Goal: Task Accomplishment & Management: Complete application form

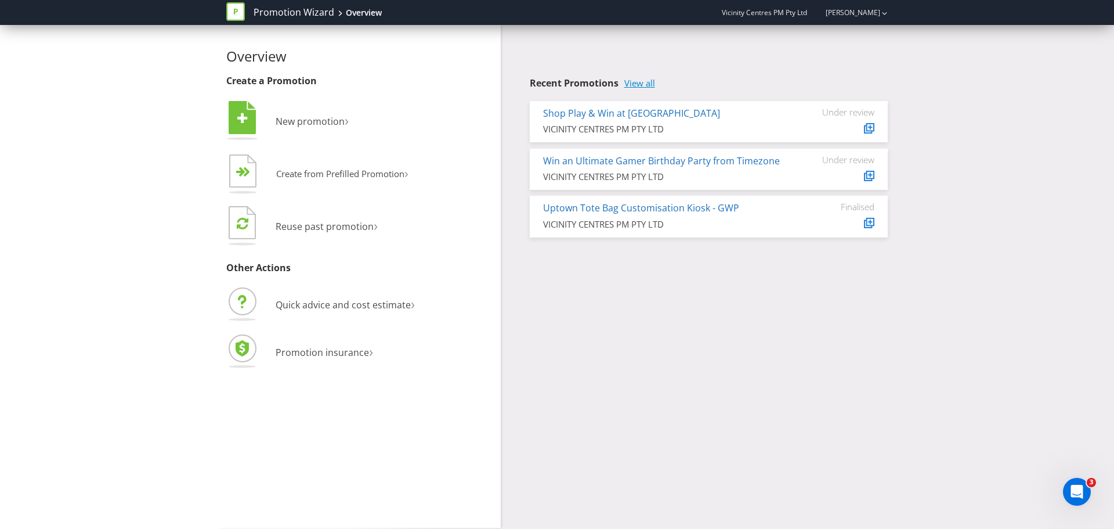
click at [631, 82] on link "View all" at bounding box center [640, 83] width 31 height 10
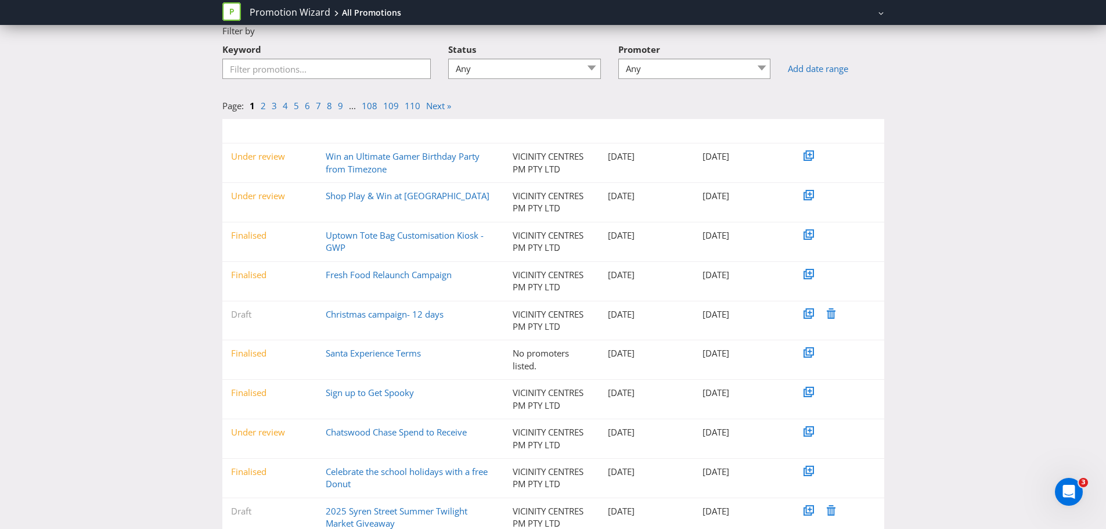
scroll to position [97, 0]
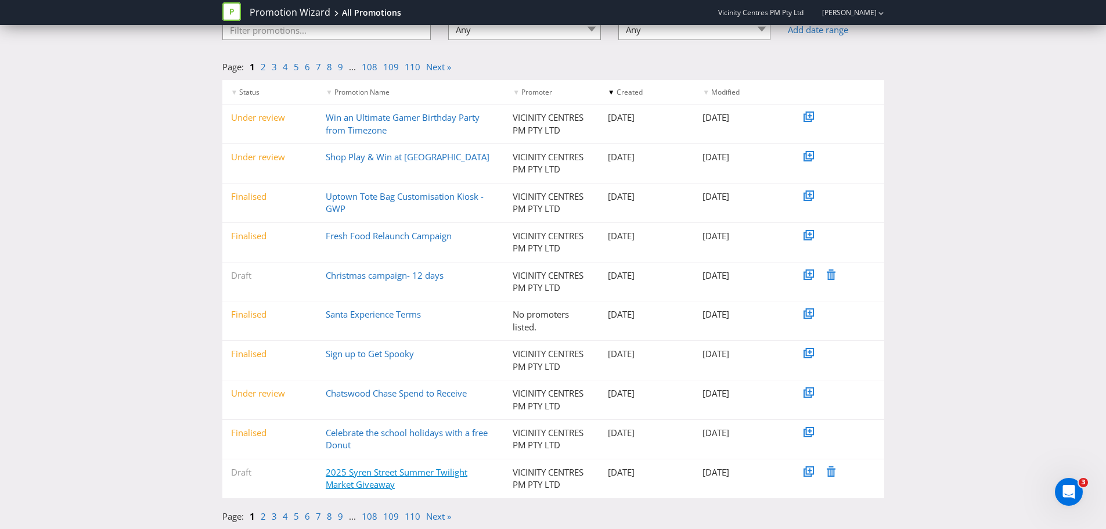
click at [358, 468] on link "2025 Syren Street Summer Twilight Market Giveaway" at bounding box center [397, 478] width 142 height 24
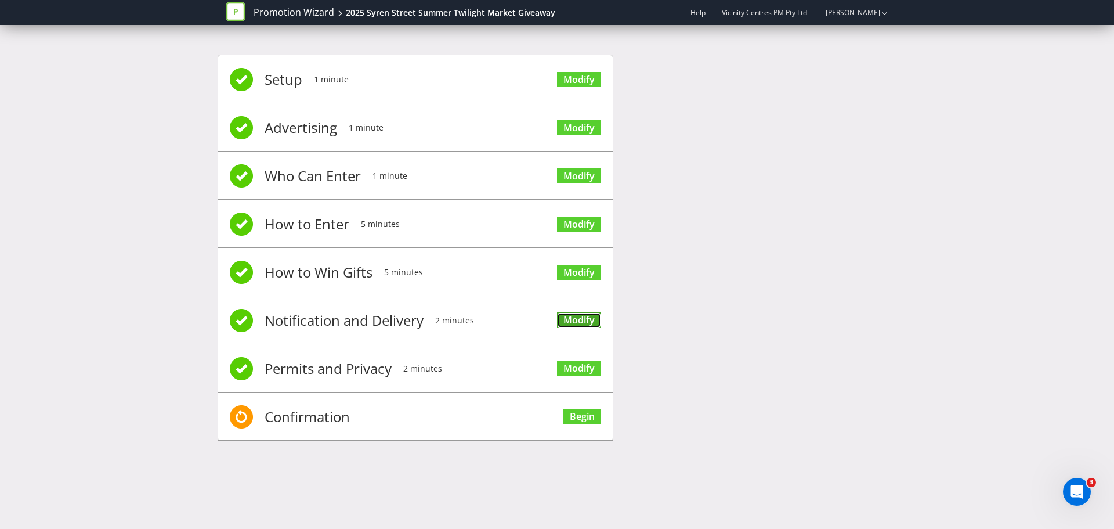
click at [571, 313] on link "Modify" at bounding box center [579, 320] width 44 height 16
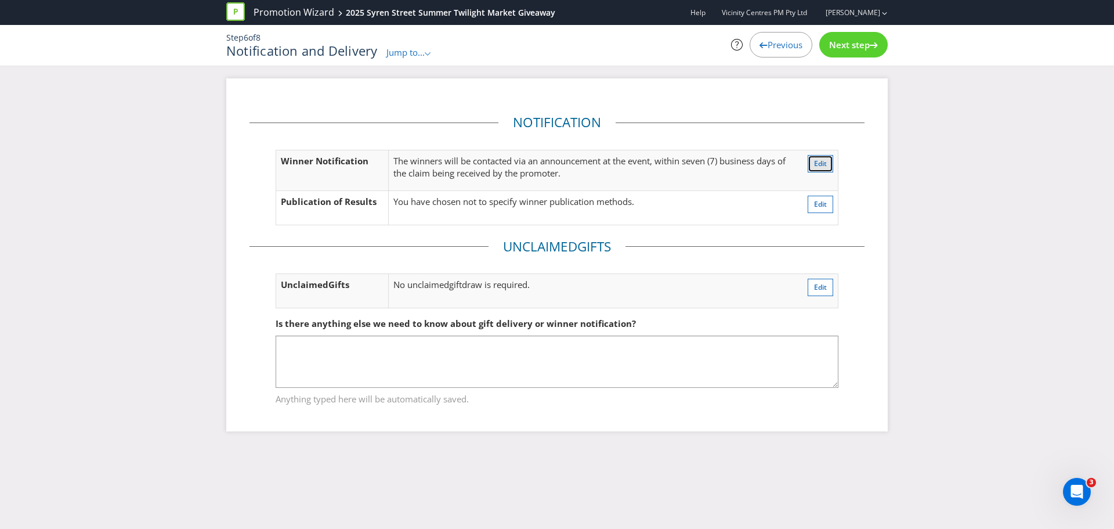
click at [821, 159] on span "Edit" at bounding box center [820, 163] width 13 height 10
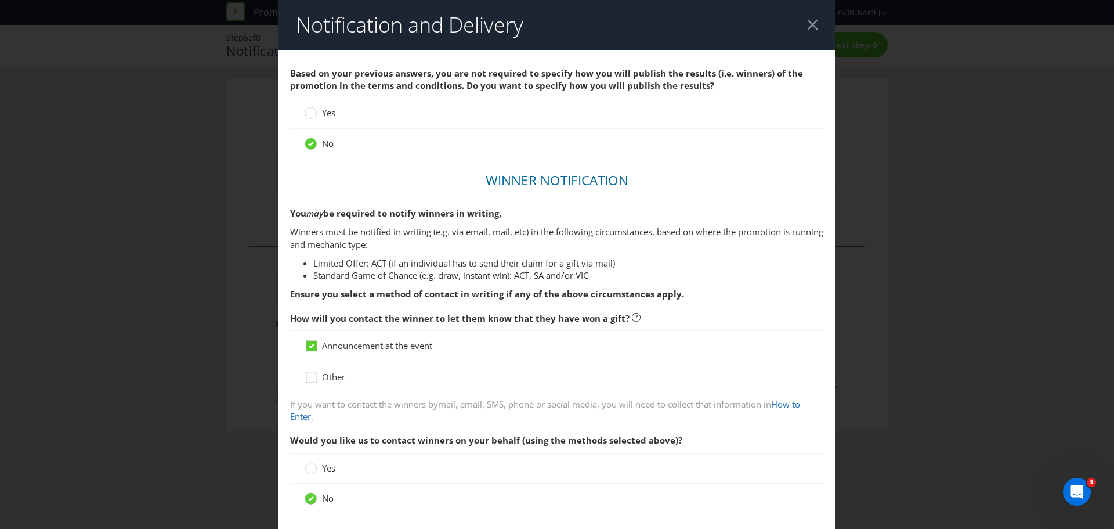
scroll to position [171, 0]
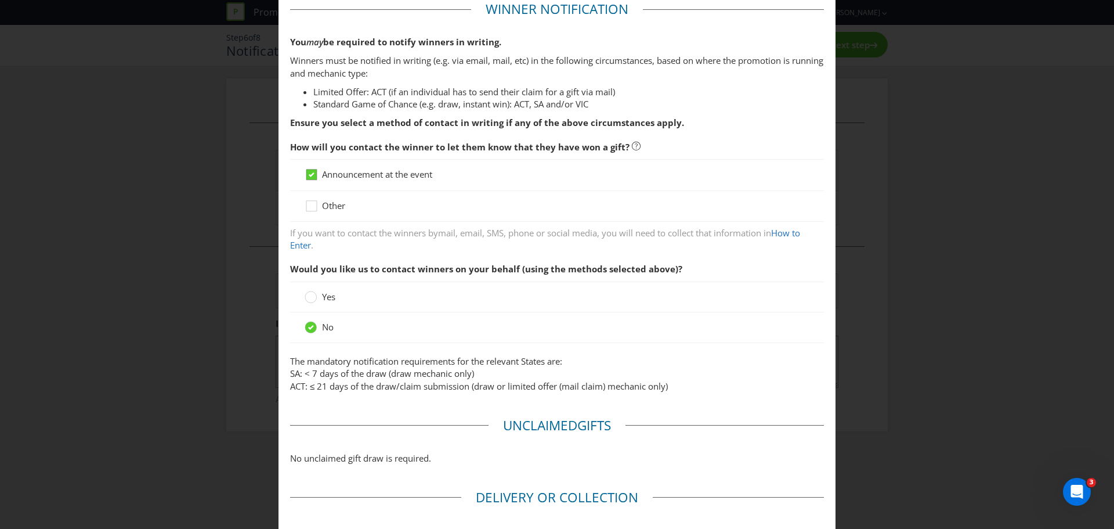
click at [311, 175] on icon at bounding box center [312, 174] width 6 height 5
click at [0, 0] on input "Announcement at the event" at bounding box center [0, 0] width 0 height 0
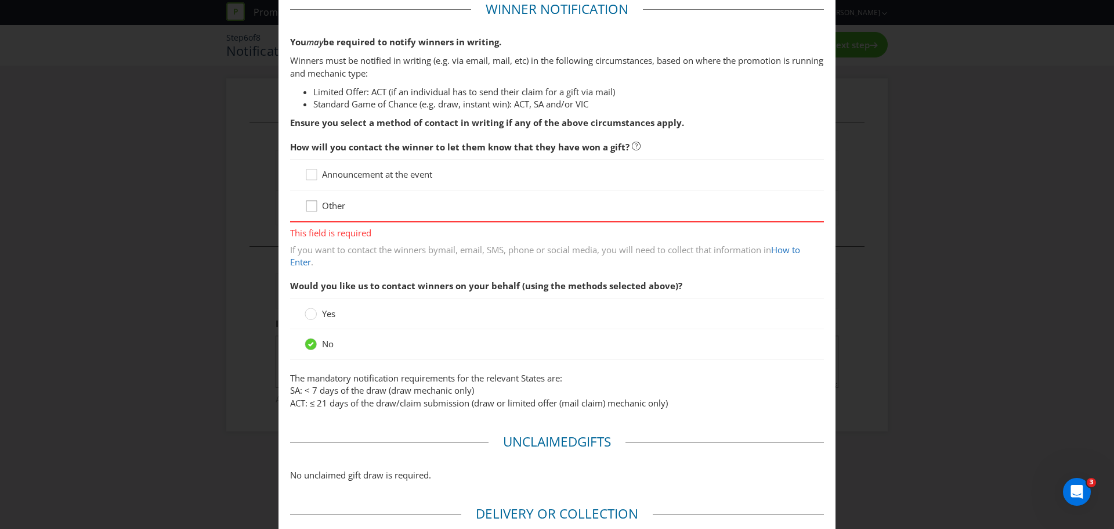
click at [311, 211] on icon at bounding box center [313, 208] width 17 height 17
click at [0, 0] on input "Other" at bounding box center [0, 0] width 0 height 0
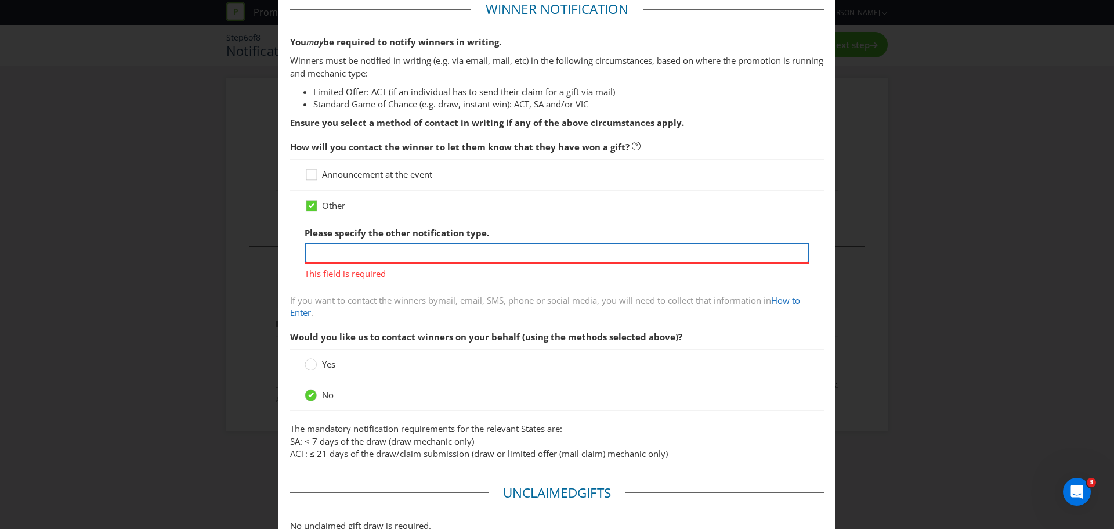
click at [358, 250] on input "text" at bounding box center [557, 253] width 505 height 20
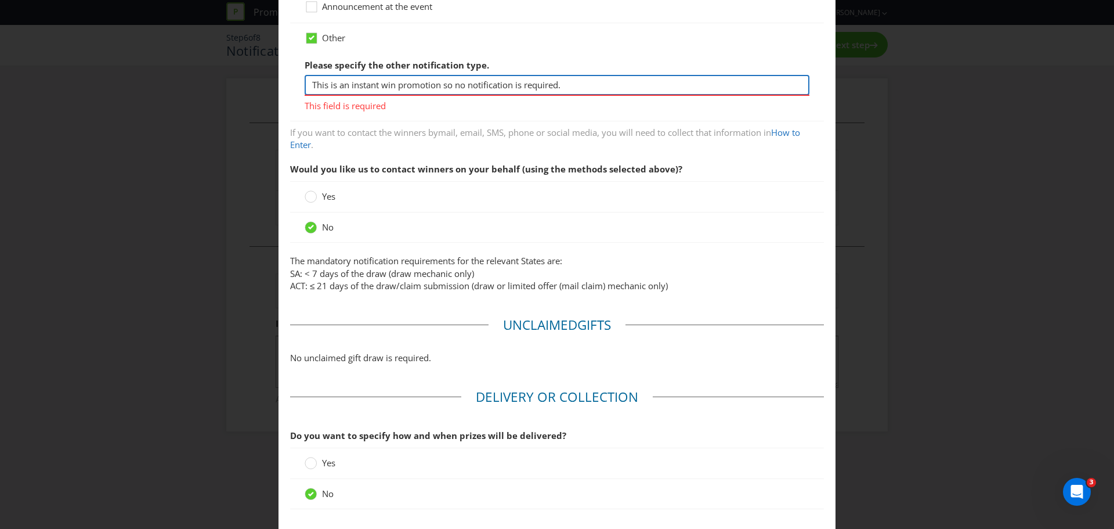
scroll to position [419, 0]
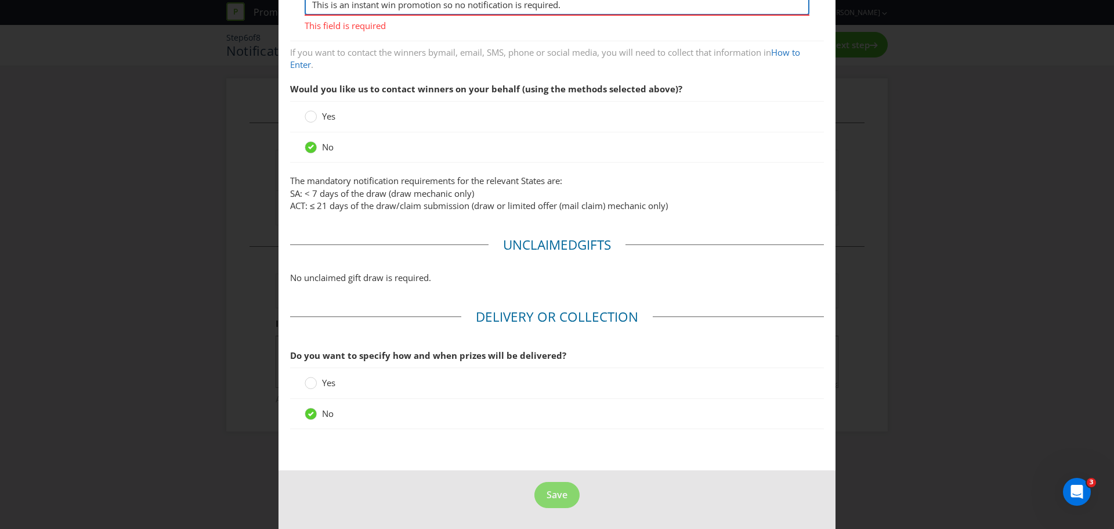
type input "This is an instant win promotion so no notification is required."
click at [479, 497] on footer "Save" at bounding box center [557, 499] width 557 height 59
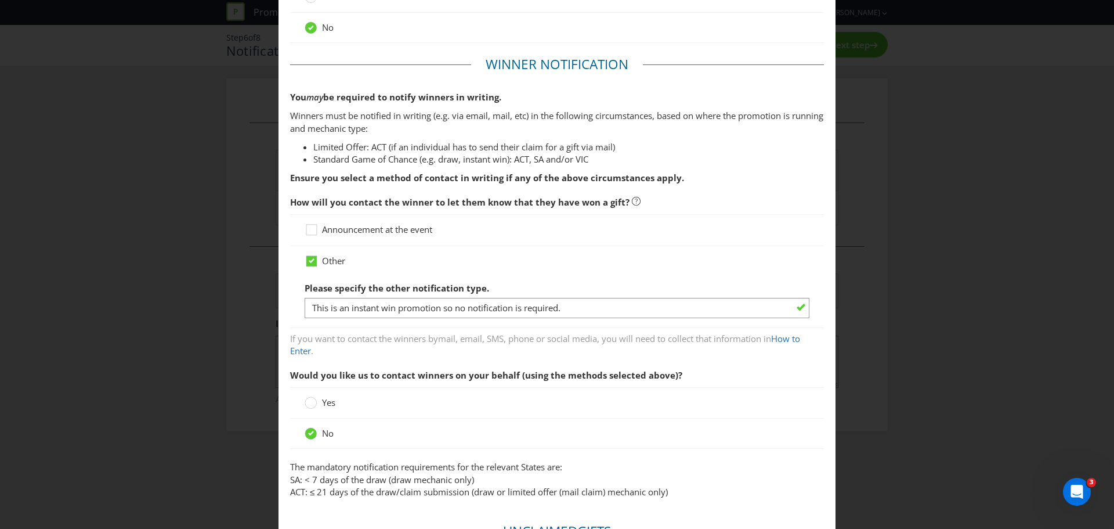
scroll to position [402, 0]
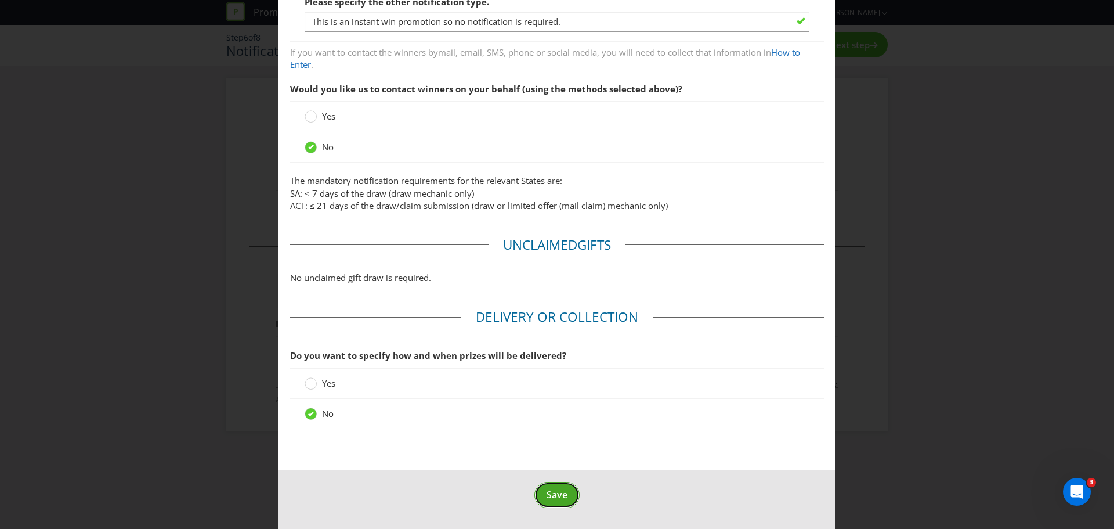
click at [554, 499] on span "Save" at bounding box center [557, 494] width 21 height 13
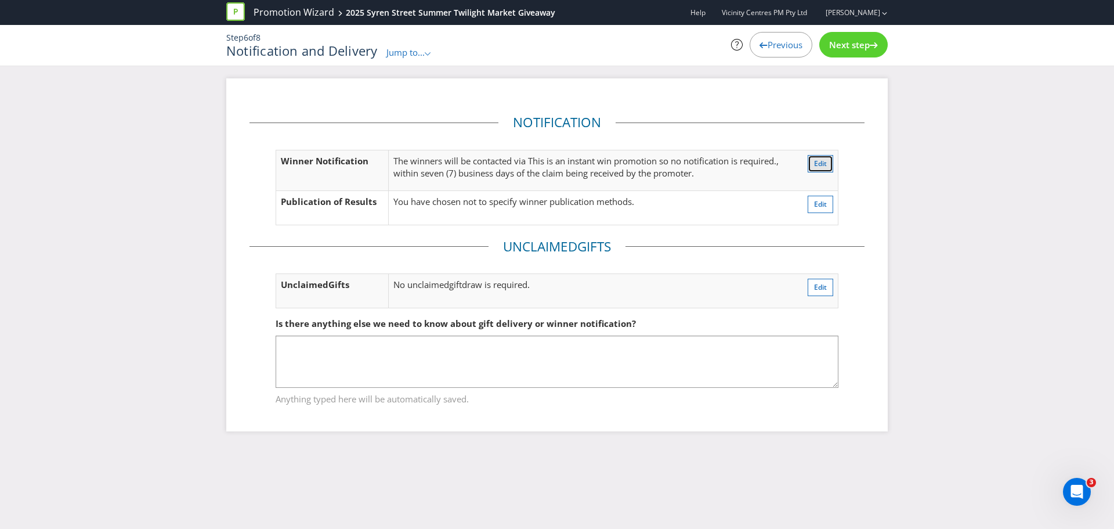
click at [816, 168] on button "Edit" at bounding box center [821, 163] width 26 height 17
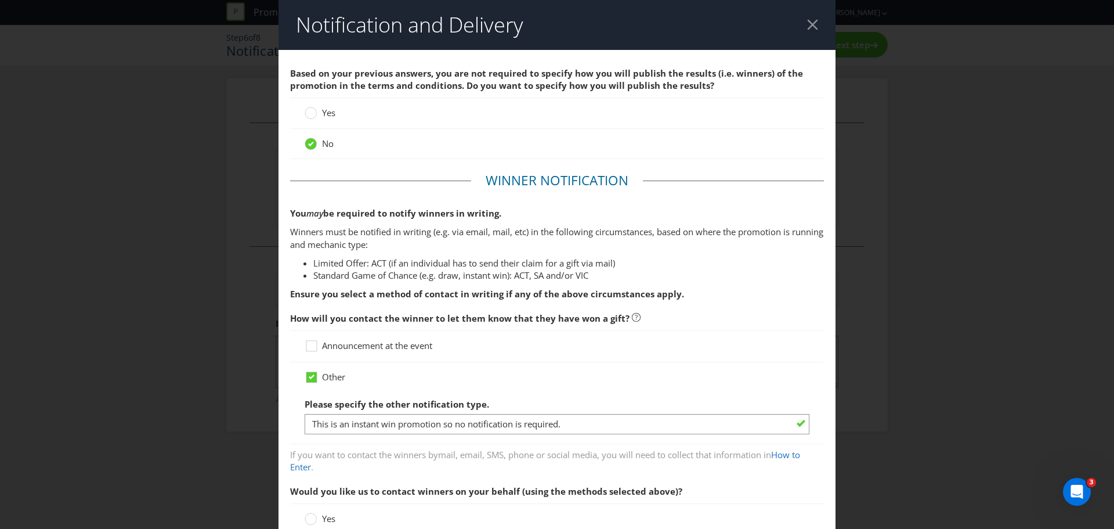
click at [803, 31] on header "Notification and Delivery" at bounding box center [557, 25] width 557 height 50
click at [807, 26] on div at bounding box center [812, 24] width 11 height 11
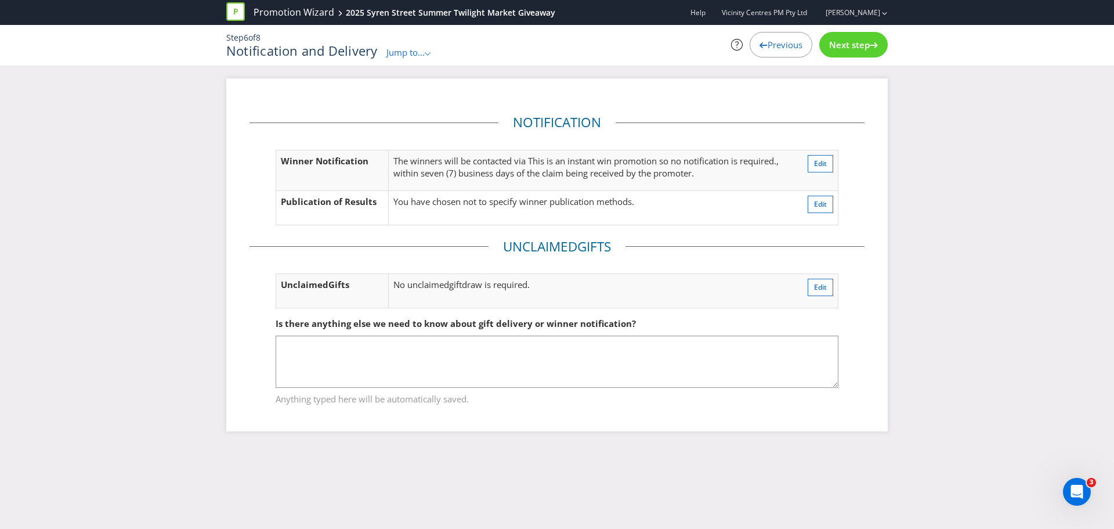
click at [776, 42] on span "Previous" at bounding box center [785, 45] width 35 height 12
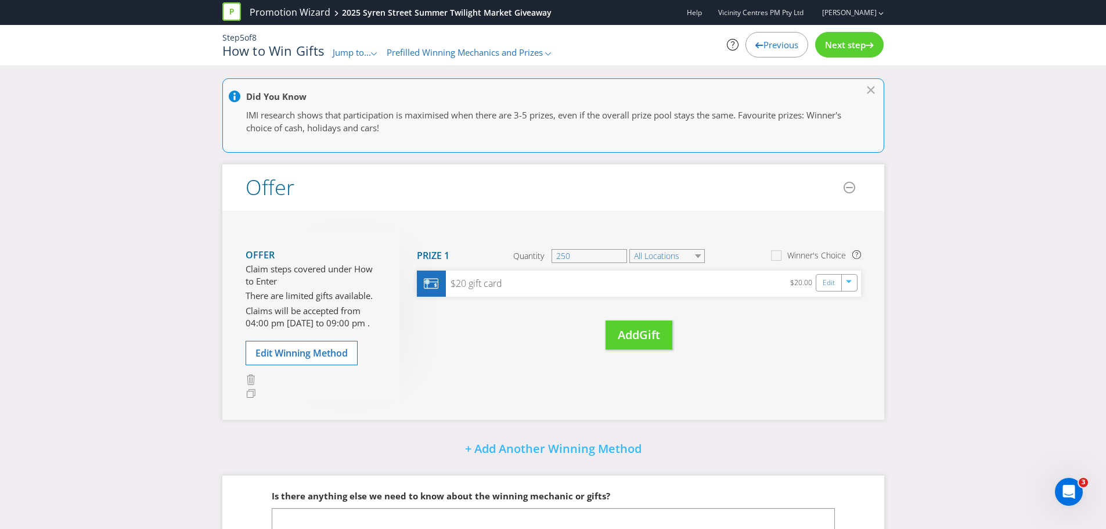
scroll to position [104, 0]
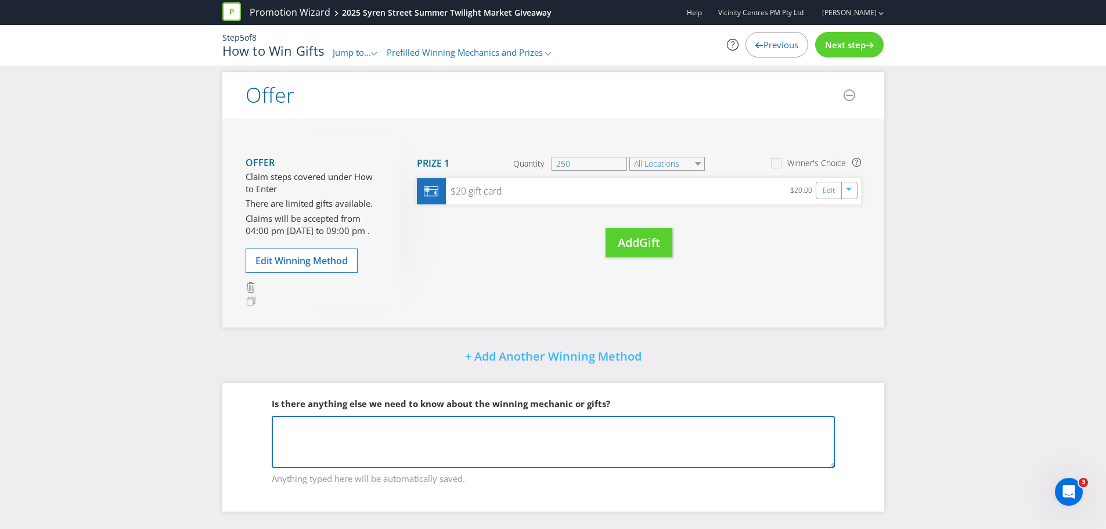
click at [645, 450] on textarea at bounding box center [553, 442] width 563 height 52
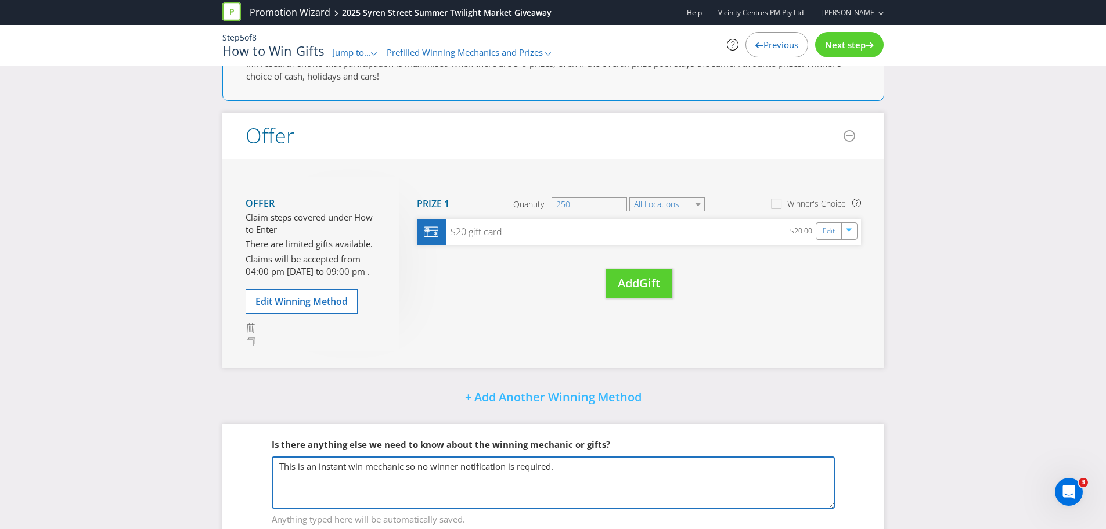
scroll to position [0, 0]
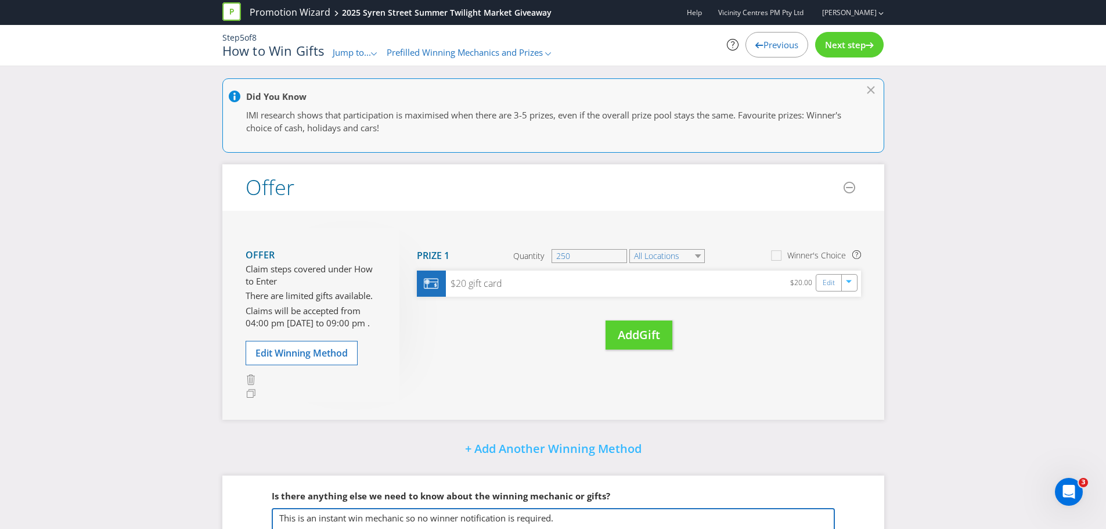
type textarea "This is an instant win mechanic so no winner notification is required."
click at [791, 42] on span "Previous" at bounding box center [780, 45] width 35 height 12
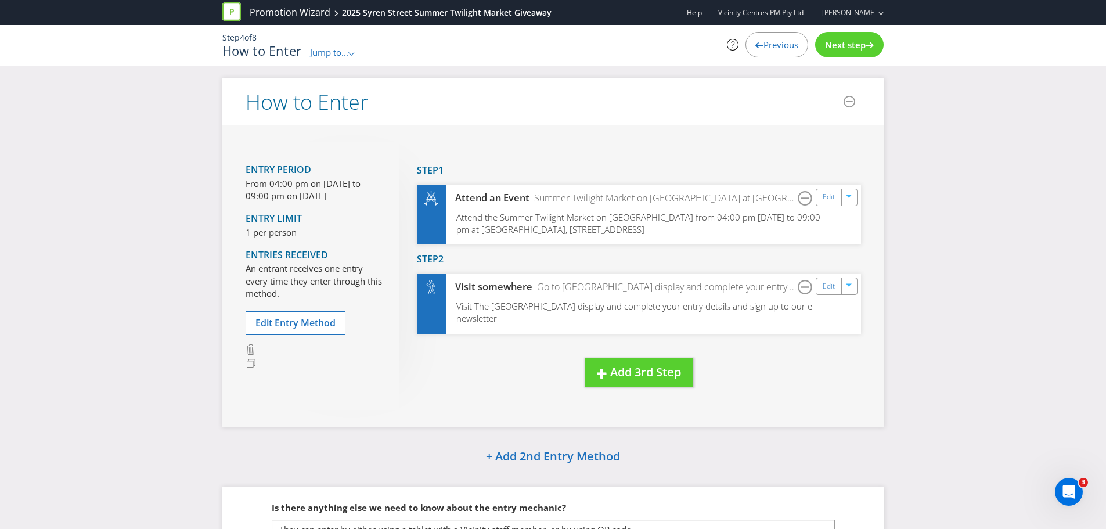
click at [772, 44] on span "Previous" at bounding box center [780, 45] width 35 height 12
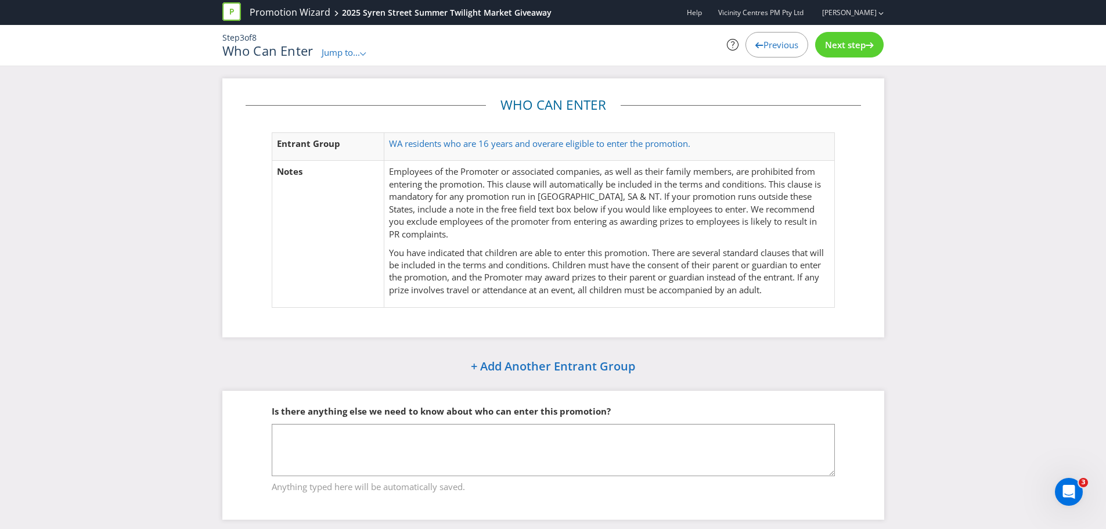
click at [772, 44] on span "Previous" at bounding box center [780, 45] width 35 height 12
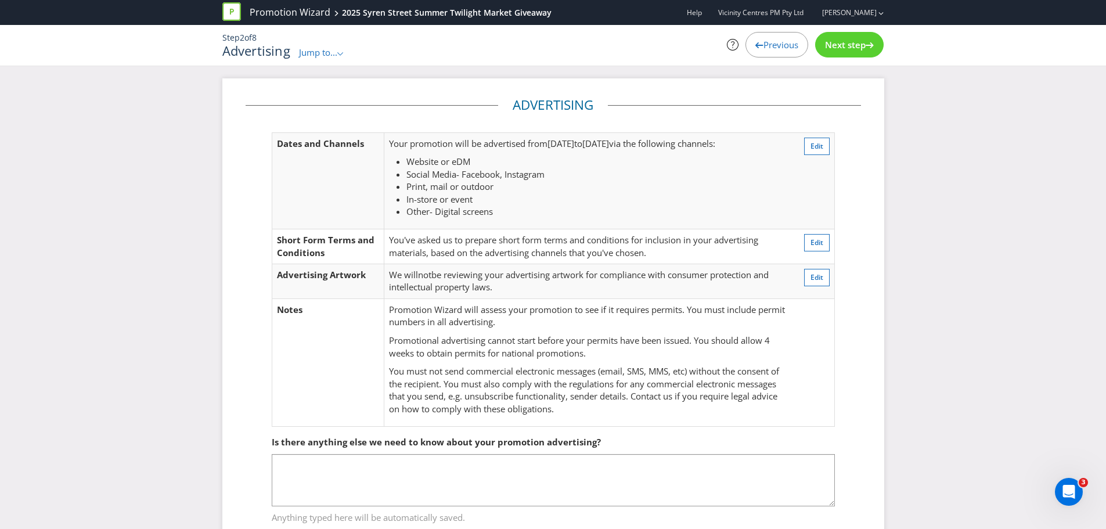
click at [775, 52] on div "Previous" at bounding box center [776, 45] width 63 height 26
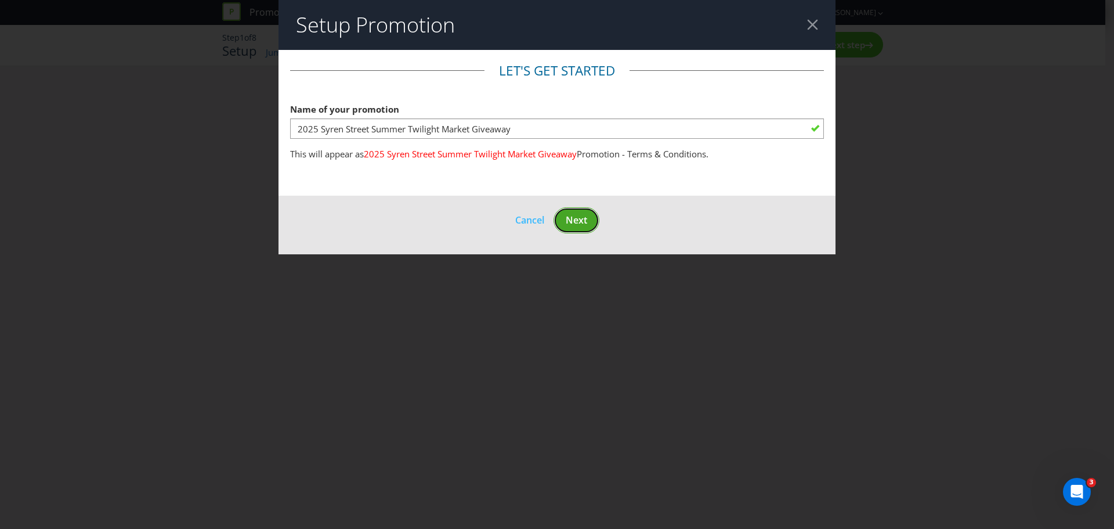
click at [584, 218] on span "Next" at bounding box center [576, 220] width 21 height 13
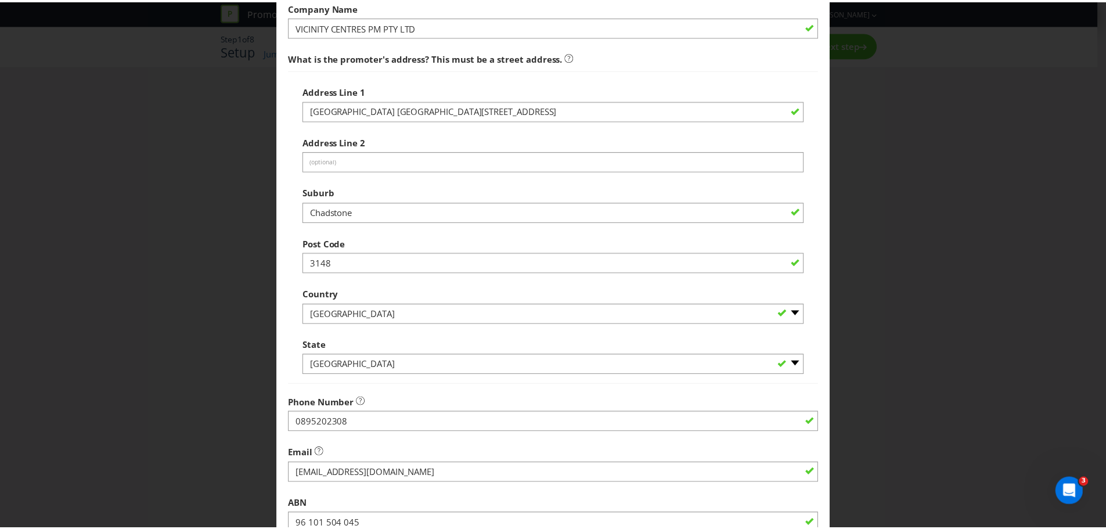
scroll to position [229, 0]
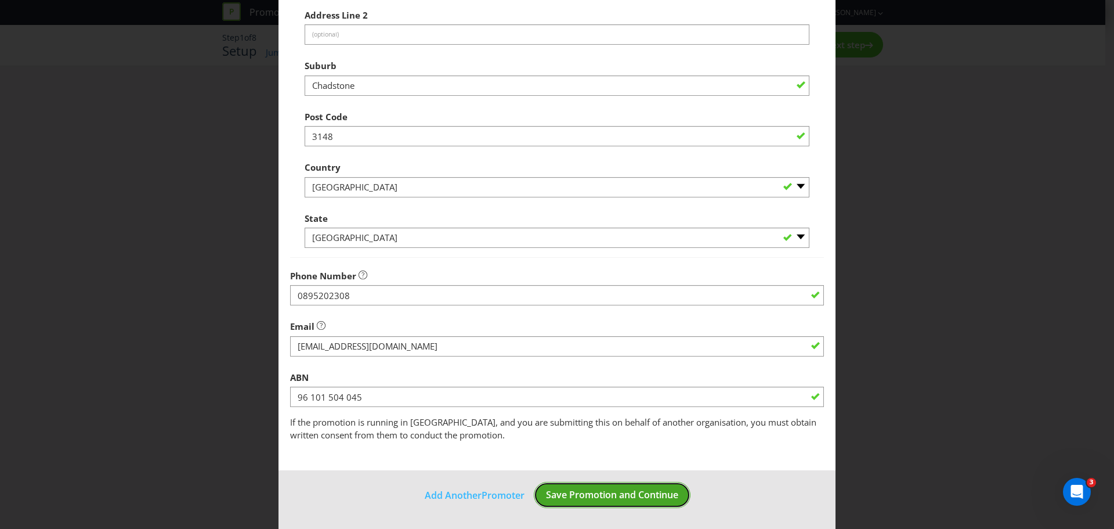
click at [631, 485] on button "Save Promotion and Continue" at bounding box center [612, 495] width 157 height 26
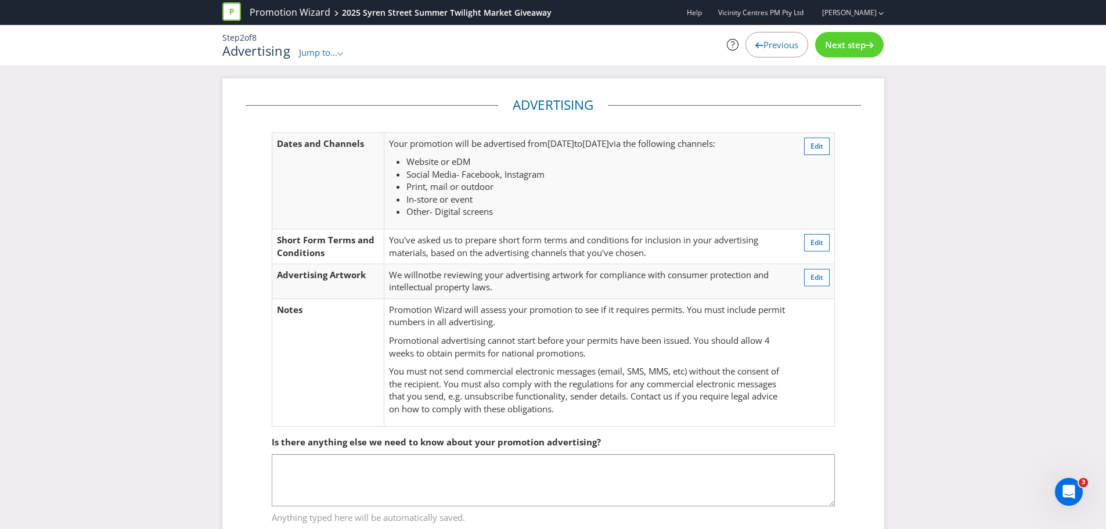
click at [854, 42] on span "Next step" at bounding box center [845, 45] width 41 height 12
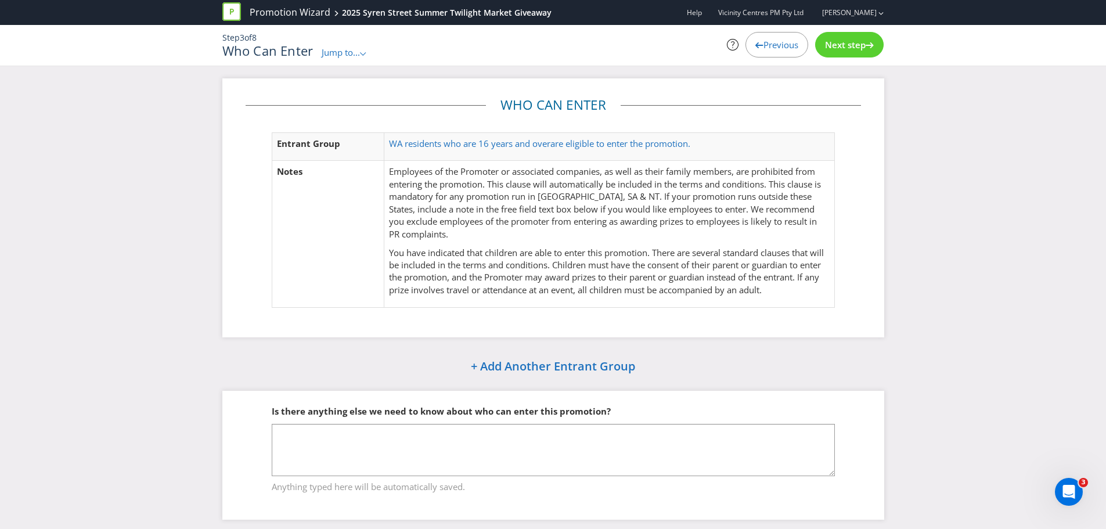
click at [854, 42] on span "Next step" at bounding box center [845, 45] width 41 height 12
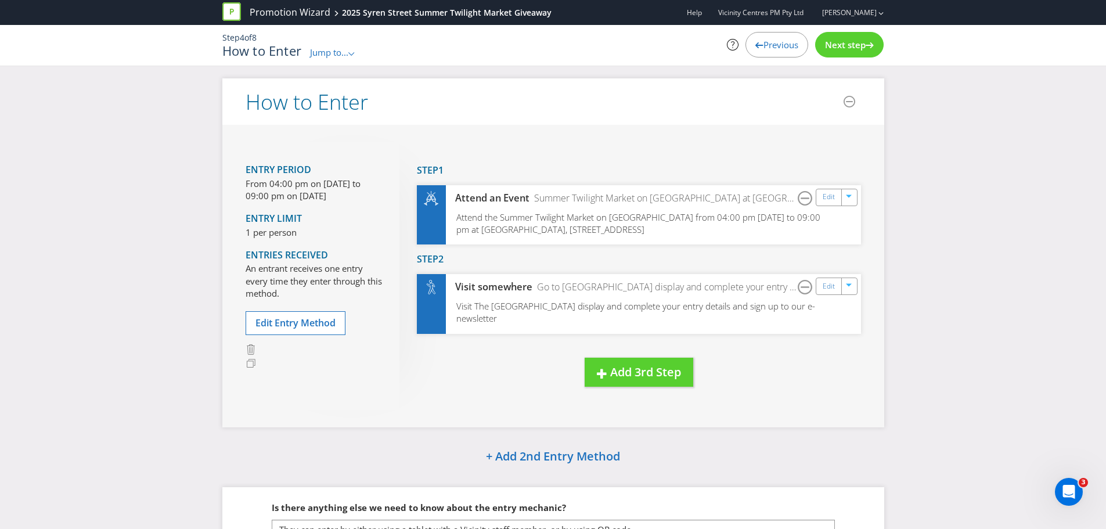
click at [854, 42] on span "Next step" at bounding box center [845, 45] width 41 height 12
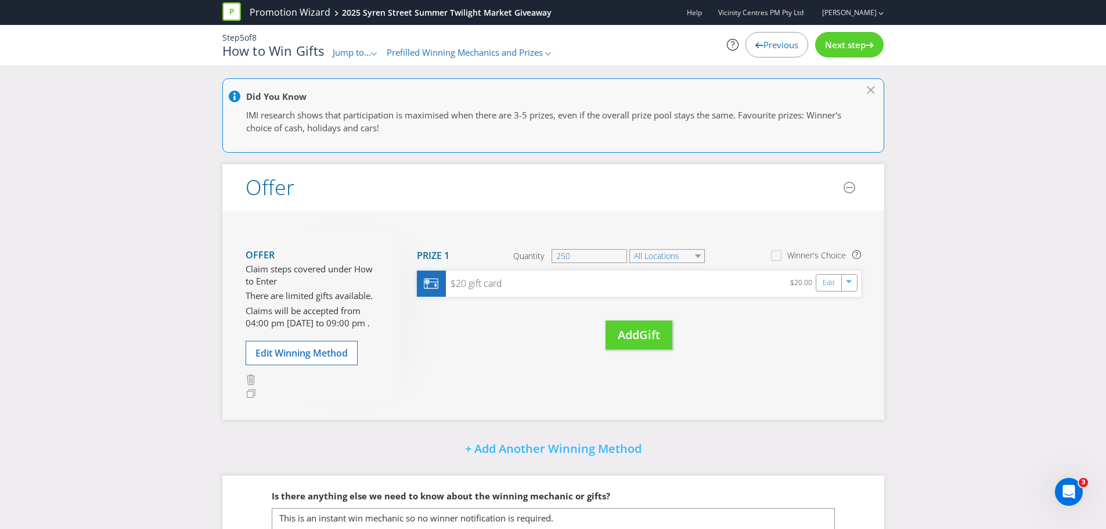
click at [879, 55] on div "Previous Next step" at bounding box center [779, 45] width 209 height 26
click at [865, 44] on span "Next step" at bounding box center [845, 45] width 41 height 12
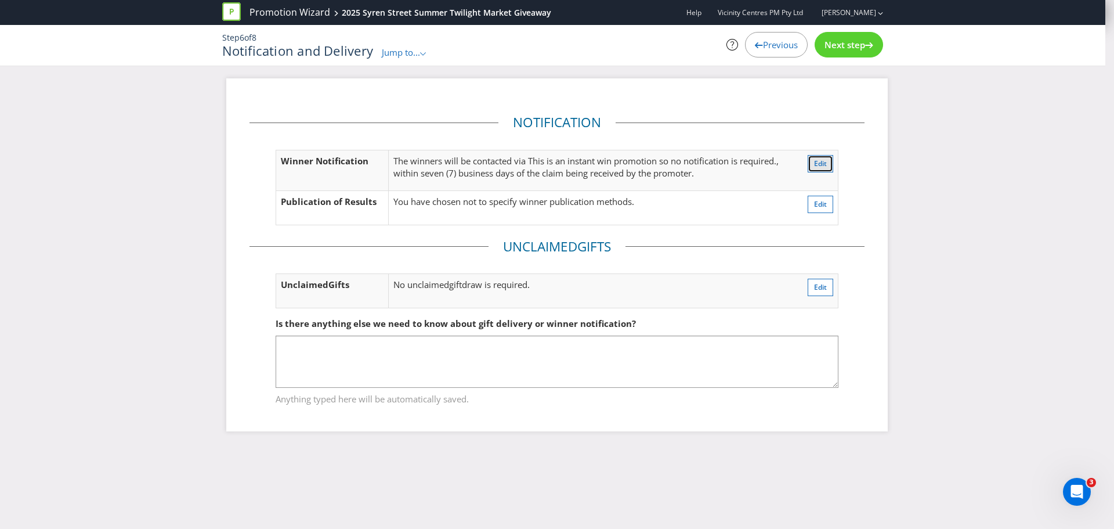
click at [828, 162] on button "Edit" at bounding box center [821, 163] width 26 height 17
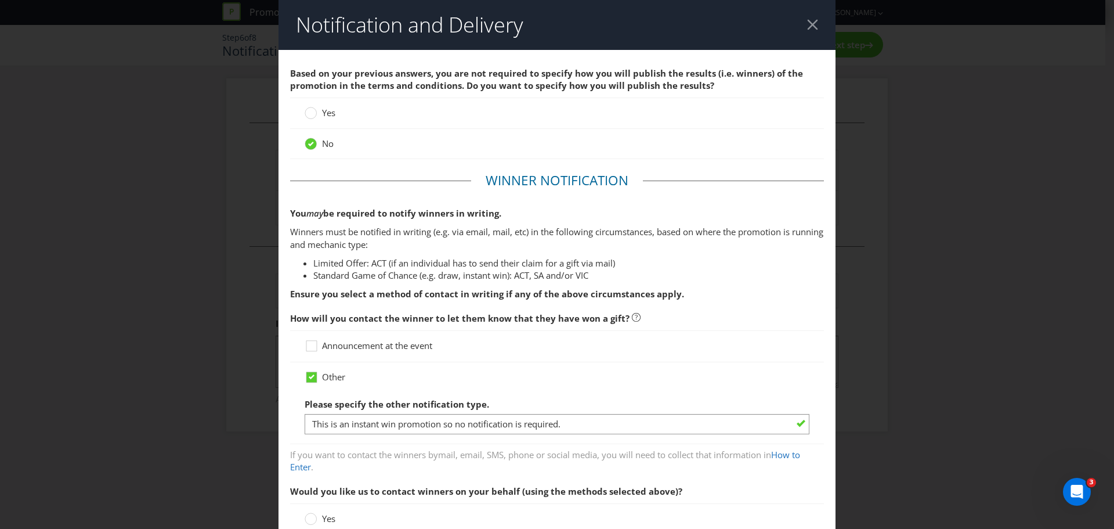
click at [376, 346] on span "Announcement at the event" at bounding box center [377, 346] width 110 height 12
click at [0, 0] on input "Announcement at the event" at bounding box center [0, 0] width 0 height 0
click at [309, 377] on icon at bounding box center [312, 376] width 6 height 5
click at [0, 0] on input "Other" at bounding box center [0, 0] width 0 height 0
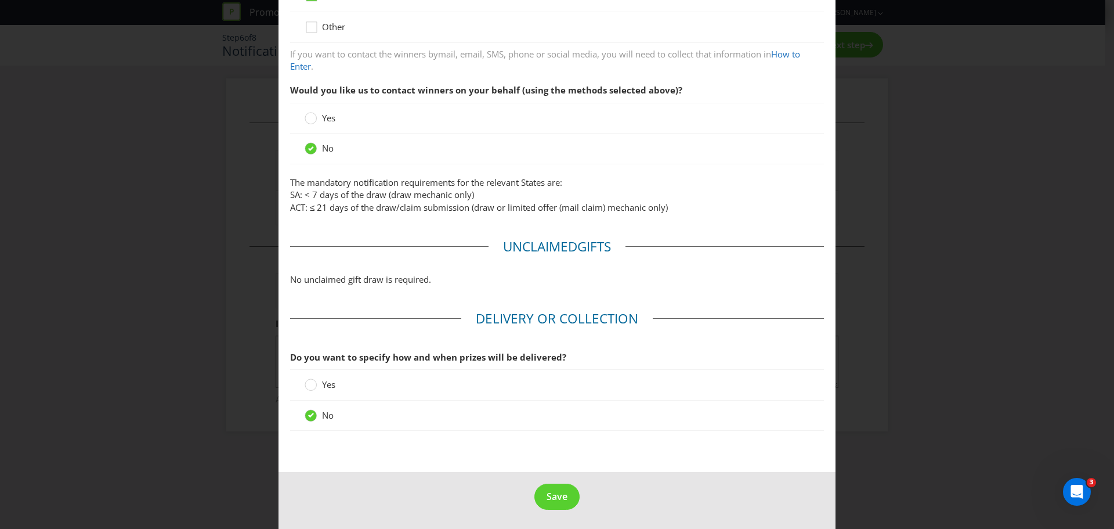
scroll to position [352, 0]
click at [550, 488] on span "Save" at bounding box center [557, 494] width 21 height 13
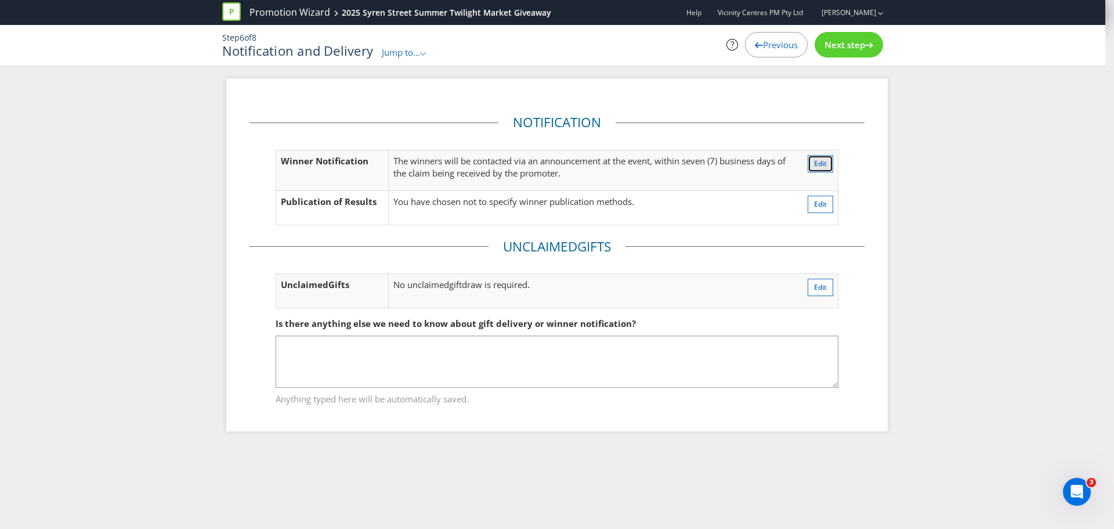
click at [819, 164] on span "Edit" at bounding box center [820, 163] width 13 height 10
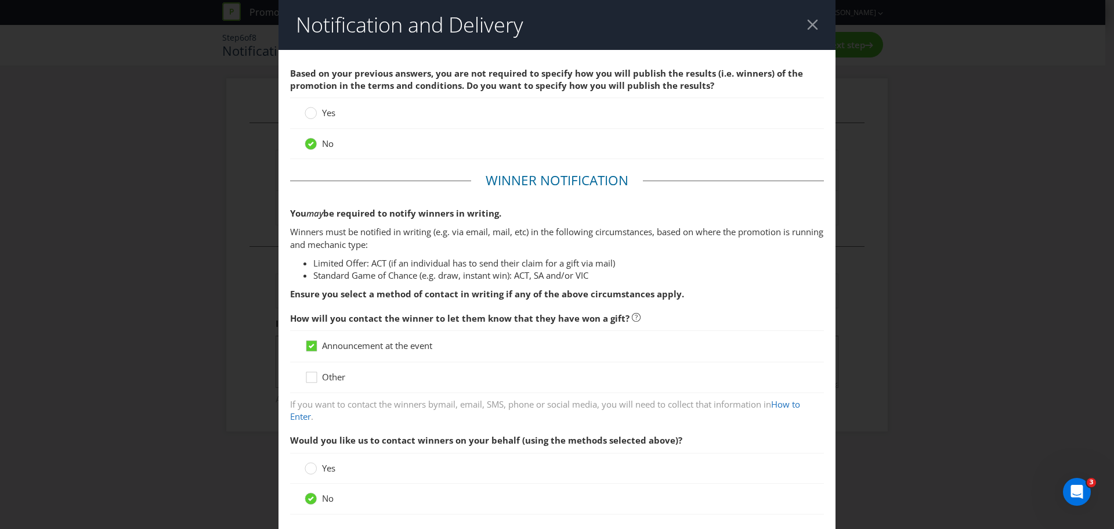
scroll to position [171, 0]
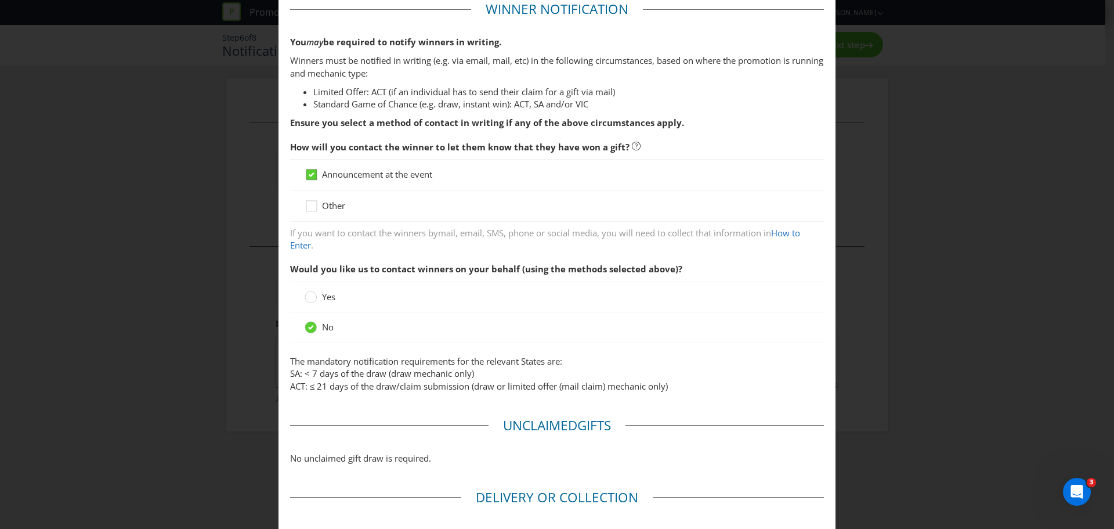
click at [308, 189] on div at bounding box center [311, 178] width 12 height 20
click at [0, 0] on input "Announcement at the event" at bounding box center [0, 0] width 0 height 0
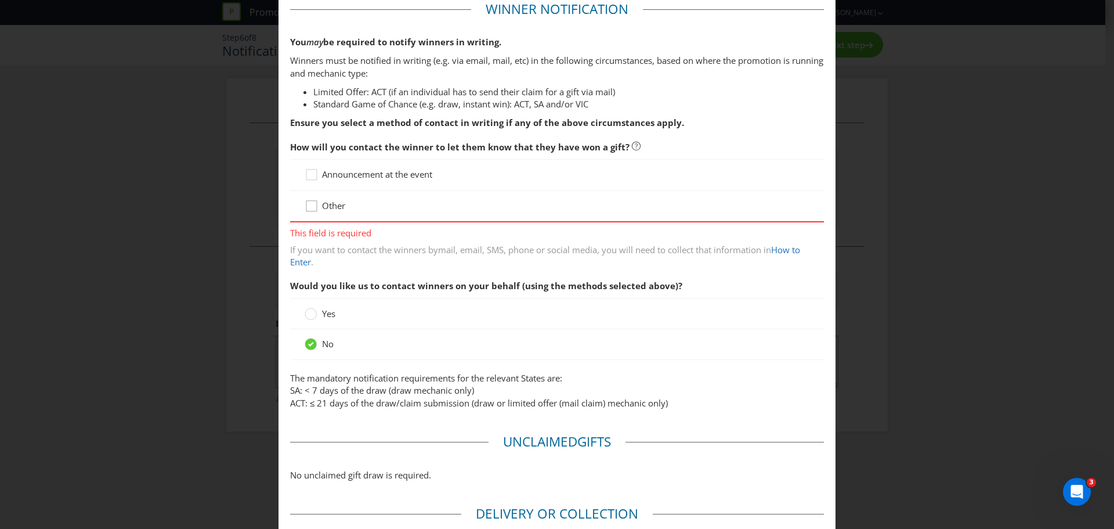
click at [311, 201] on div at bounding box center [312, 202] width 6 height 6
click at [0, 0] on input "Other" at bounding box center [0, 0] width 0 height 0
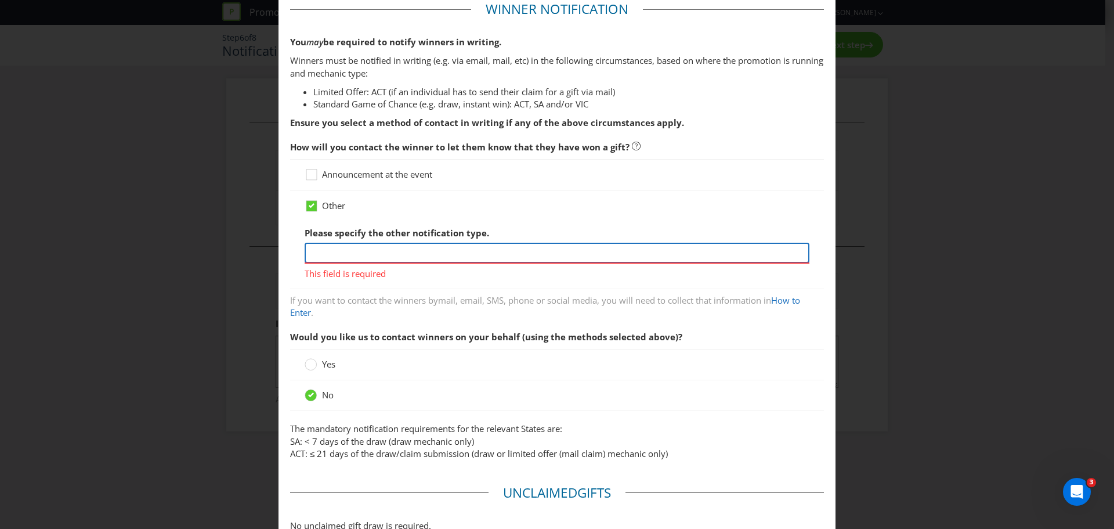
click at [375, 254] on input "text" at bounding box center [557, 253] width 505 height 20
type input "This is an instant win promotion so no notification is required."
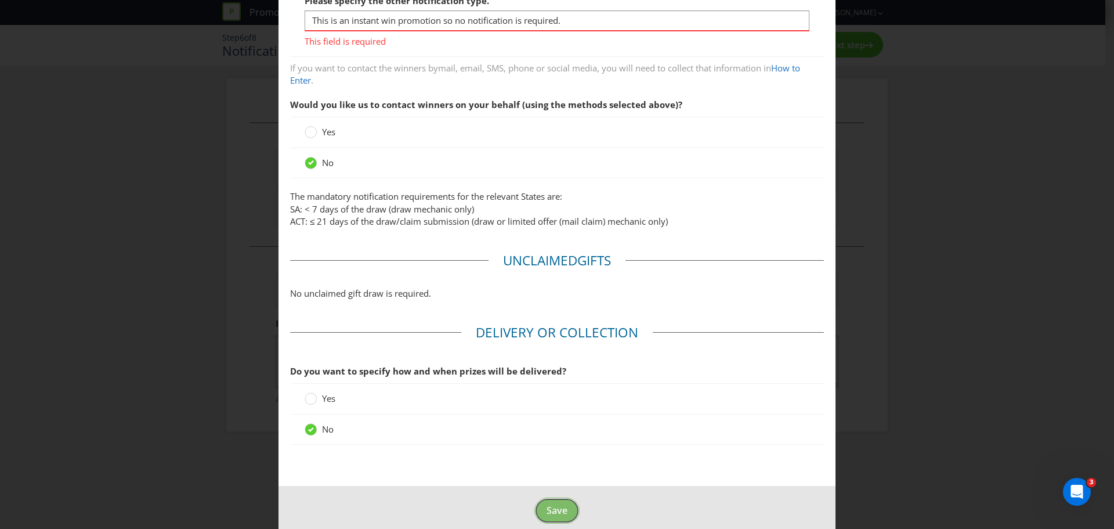
click at [571, 501] on button "Save" at bounding box center [557, 510] width 45 height 26
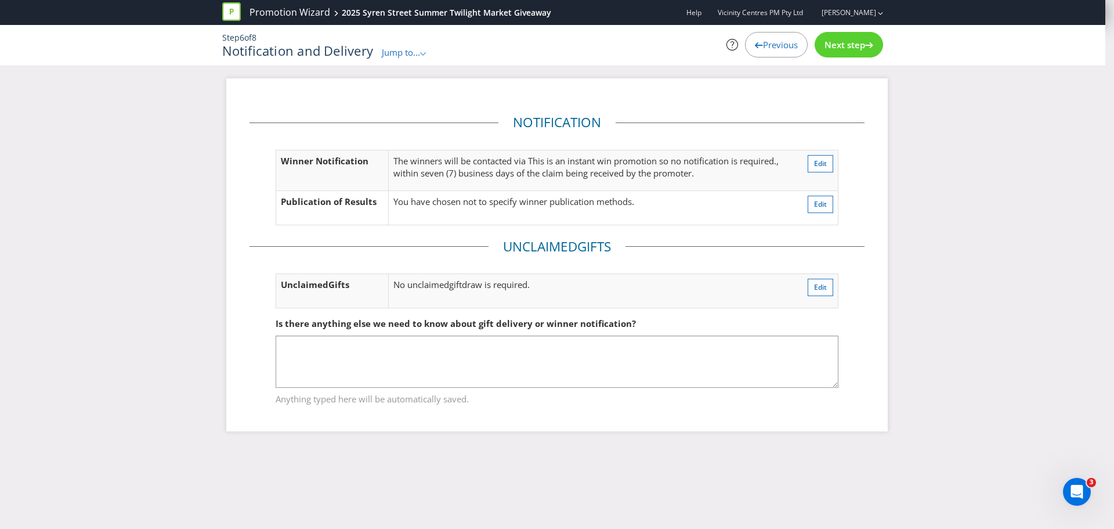
click at [825, 45] on span "Next step" at bounding box center [845, 45] width 41 height 12
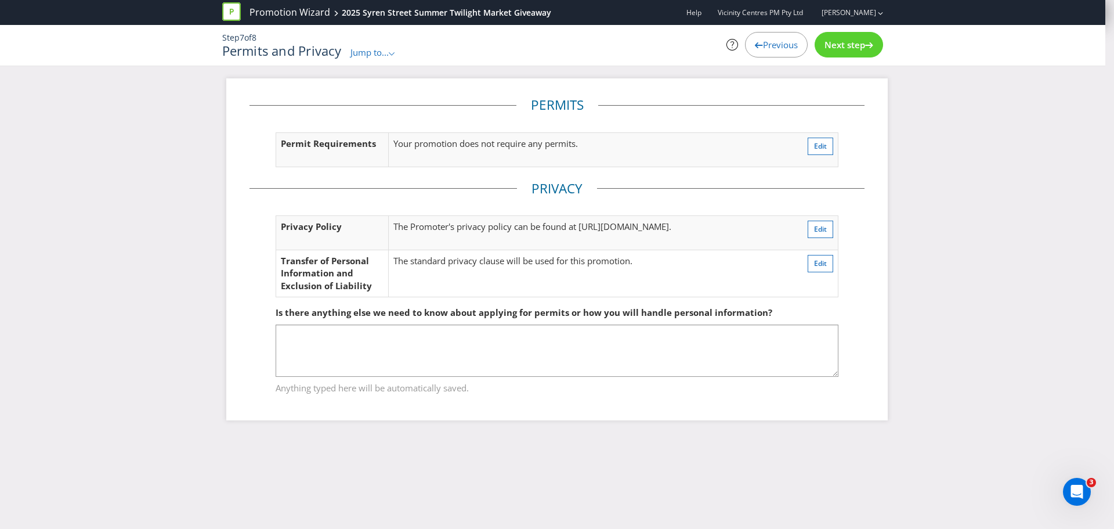
click at [825, 45] on span "Next step" at bounding box center [845, 45] width 41 height 12
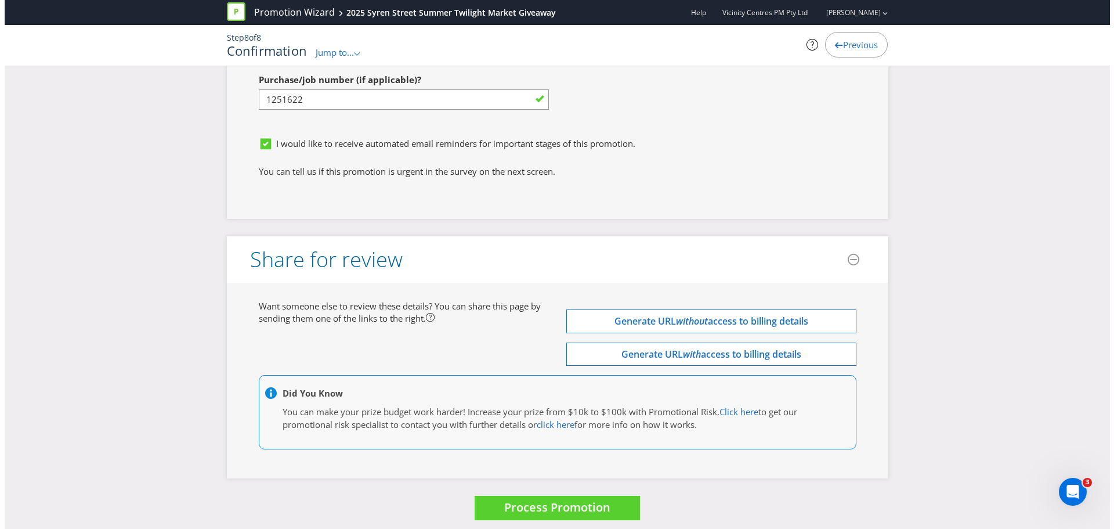
scroll to position [3508, 0]
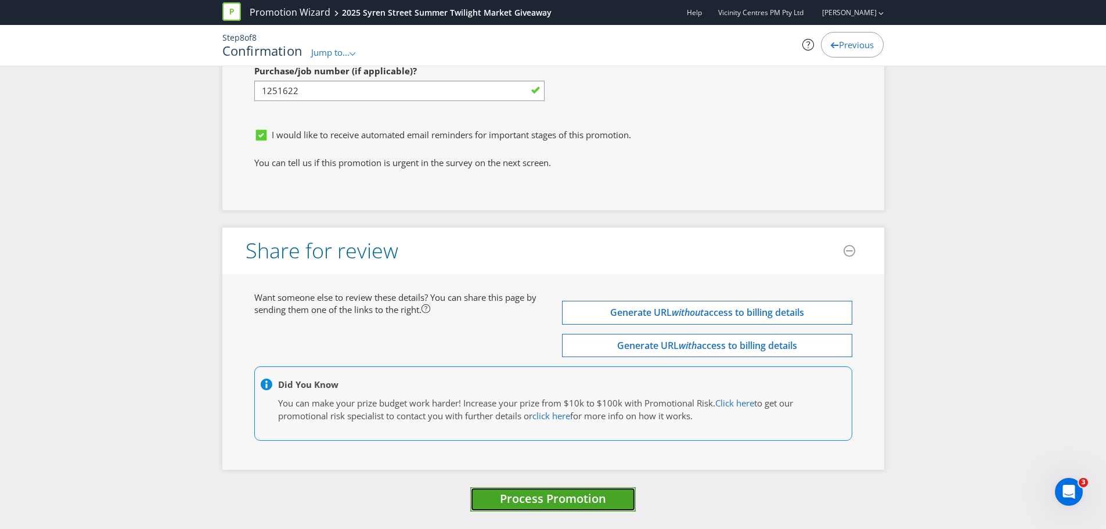
click at [534, 496] on span "Process Promotion" at bounding box center [553, 498] width 106 height 16
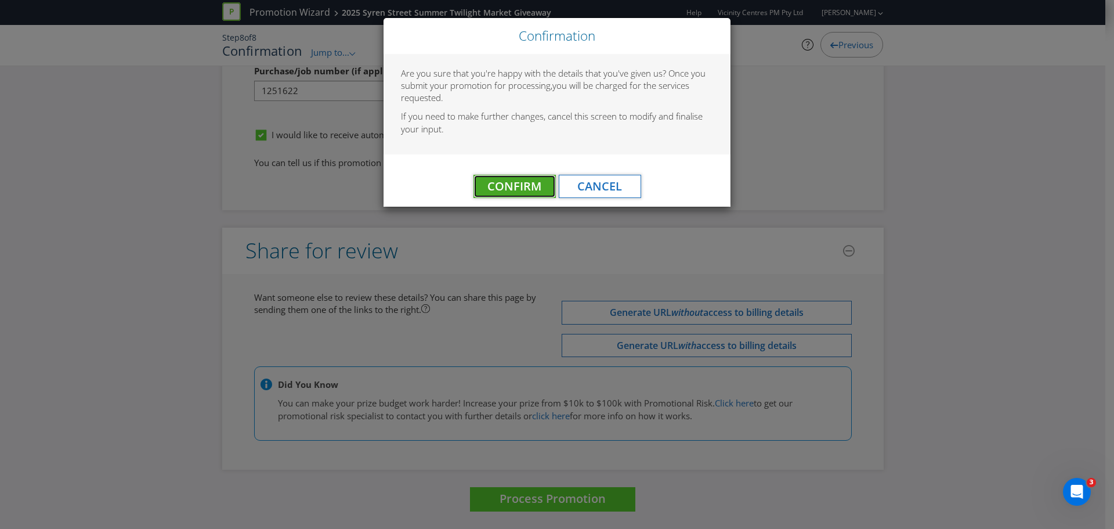
click at [508, 182] on span "Confirm" at bounding box center [515, 186] width 54 height 16
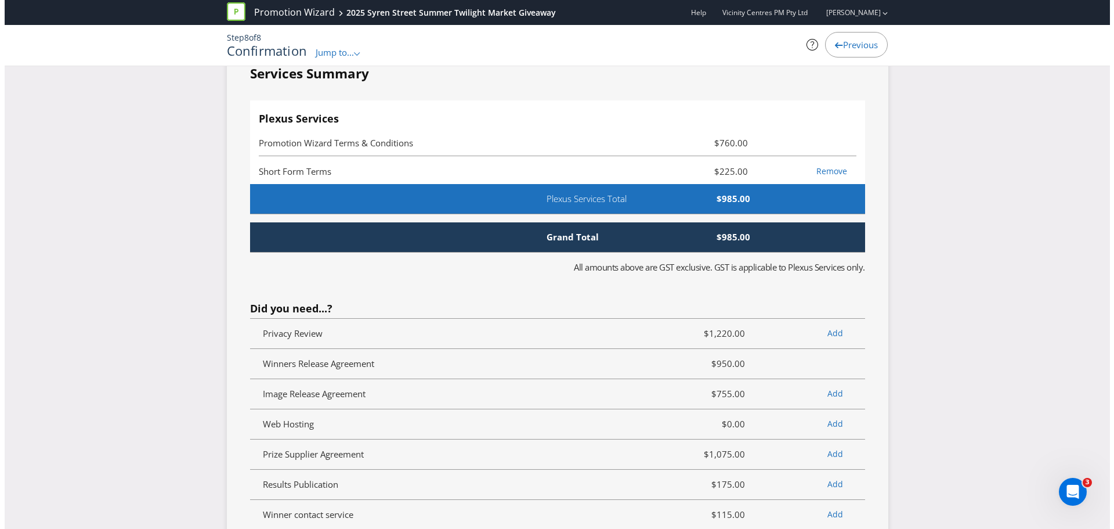
scroll to position [0, 0]
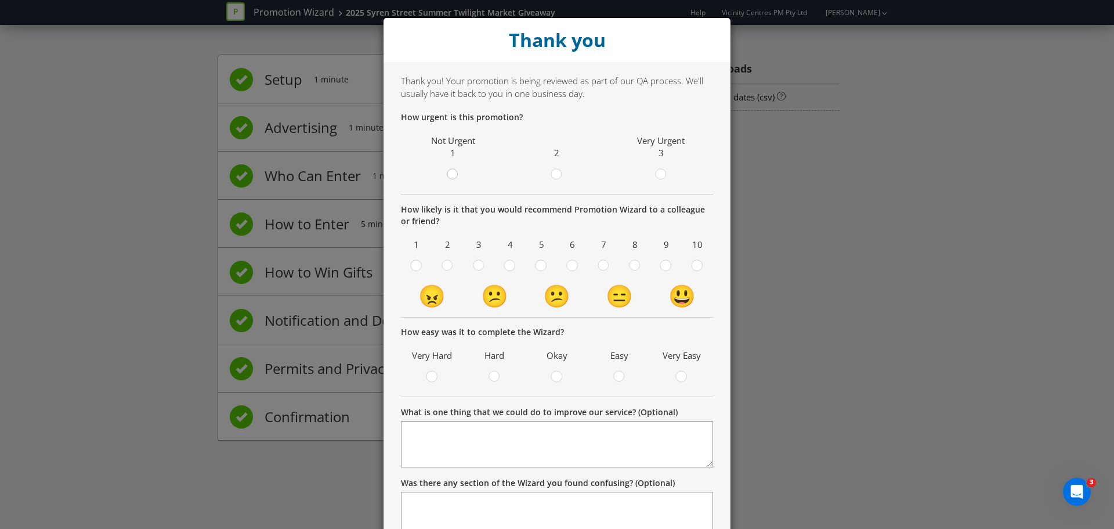
click at [450, 173] on div at bounding box center [453, 171] width 6 height 6
click at [0, 0] on input "radio" at bounding box center [0, 0] width 0 height 0
click at [673, 267] on div at bounding box center [667, 266] width 26 height 15
click at [665, 264] on div at bounding box center [666, 262] width 6 height 6
click at [0, 0] on input "radio" at bounding box center [0, 0] width 0 height 0
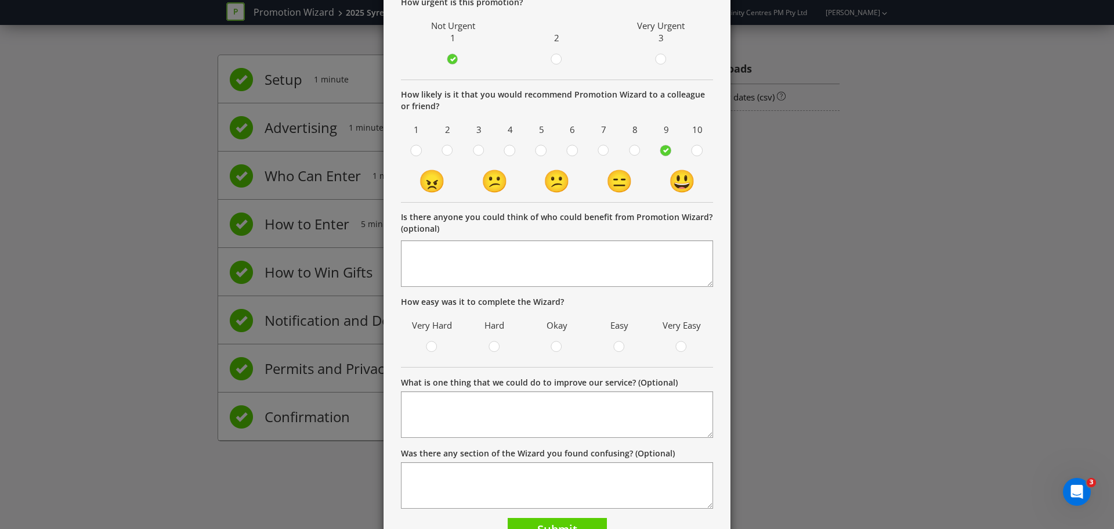
scroll to position [116, 0]
click at [614, 342] on circle at bounding box center [619, 345] width 10 height 10
click at [0, 0] on input "radio" at bounding box center [0, 0] width 0 height 0
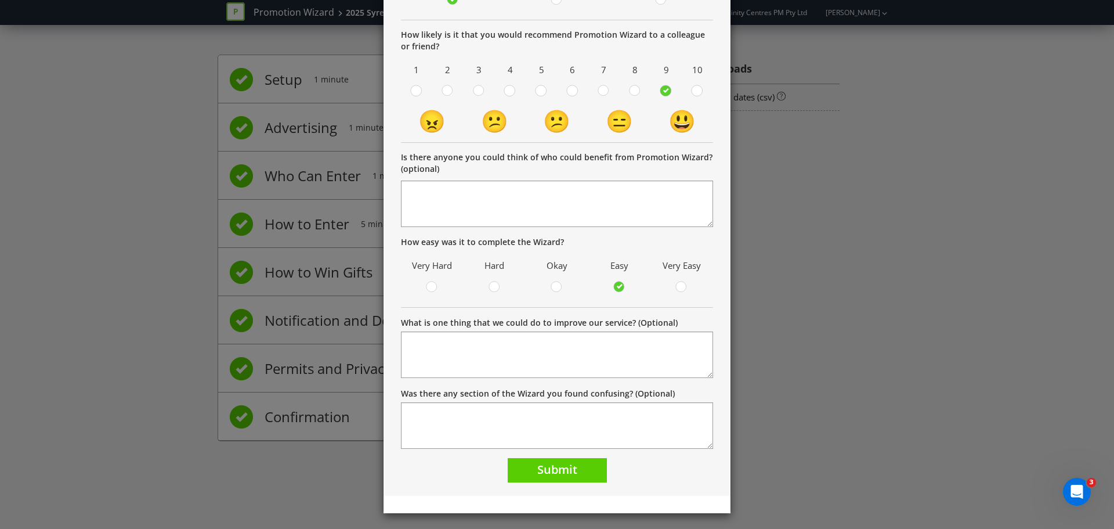
scroll to position [177, 0]
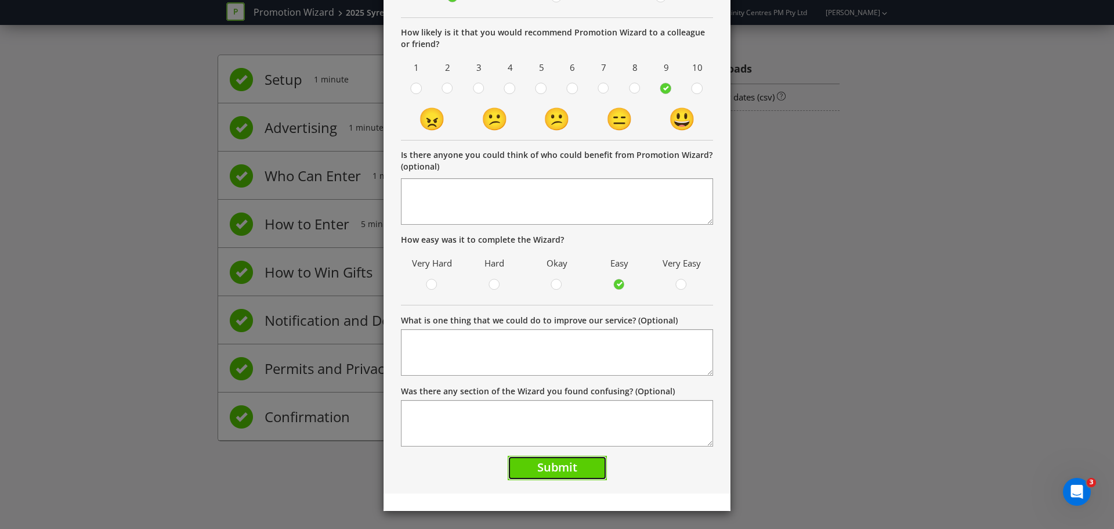
click at [560, 458] on button "Submit" at bounding box center [557, 468] width 99 height 25
